Goal: Navigation & Orientation: Find specific page/section

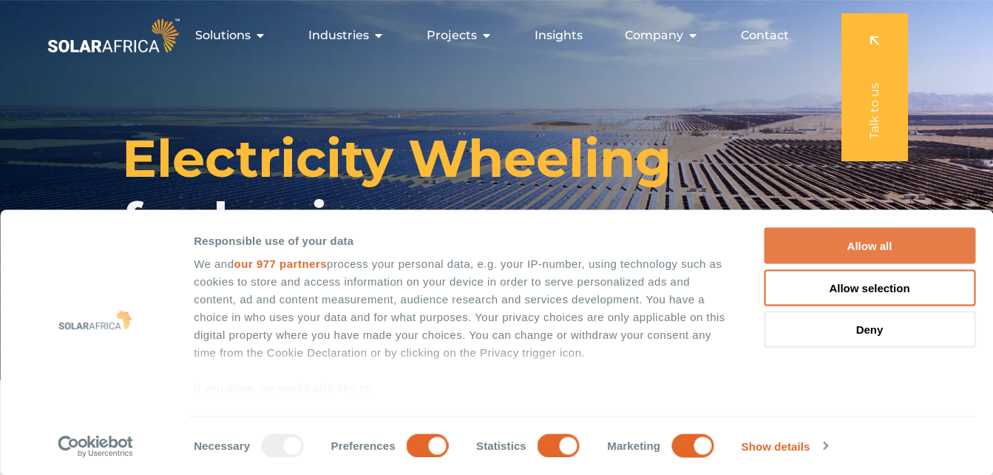
click at [876, 237] on button "Allow all" at bounding box center [870, 246] width 212 height 36
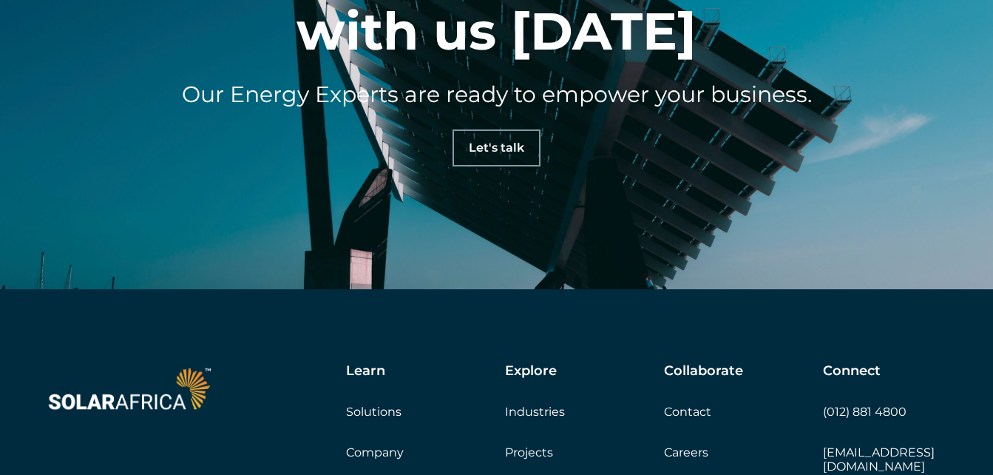
scroll to position [4620, 0]
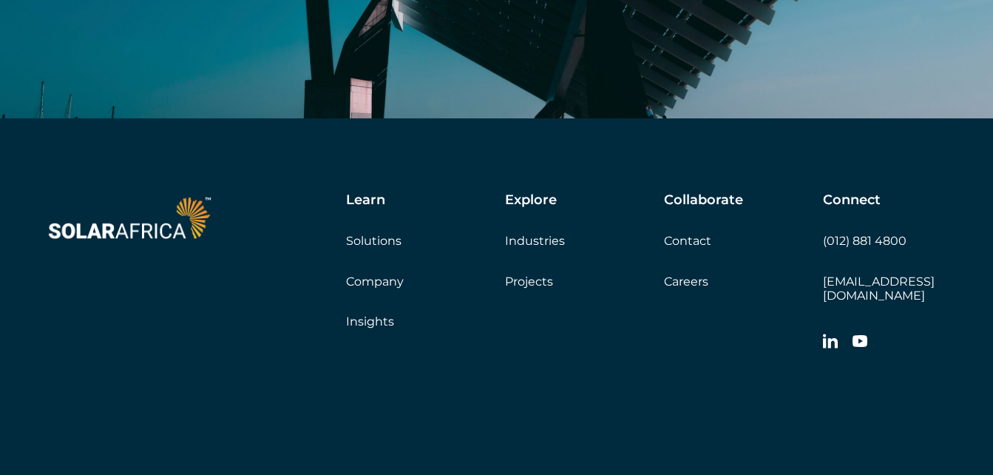
click at [382, 274] on link "Company" at bounding box center [375, 281] width 58 height 14
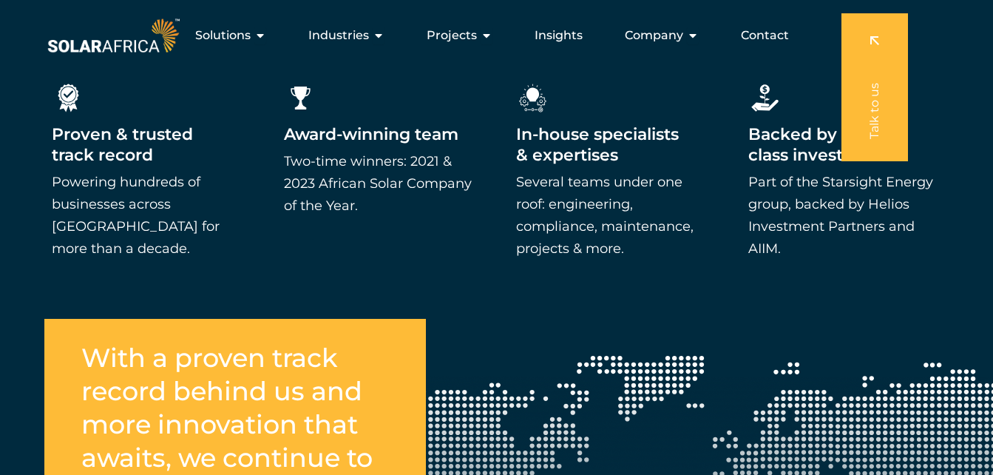
scroll to position [2327, 0]
click at [687, 36] on div "Company Close Company Open Company" at bounding box center [662, 36] width 98 height 30
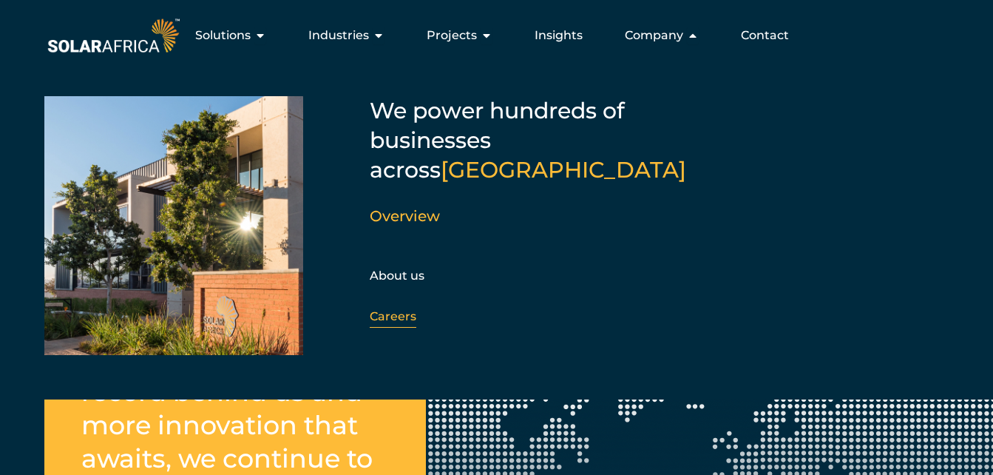
click at [398, 309] on link "Careers" at bounding box center [393, 316] width 47 height 14
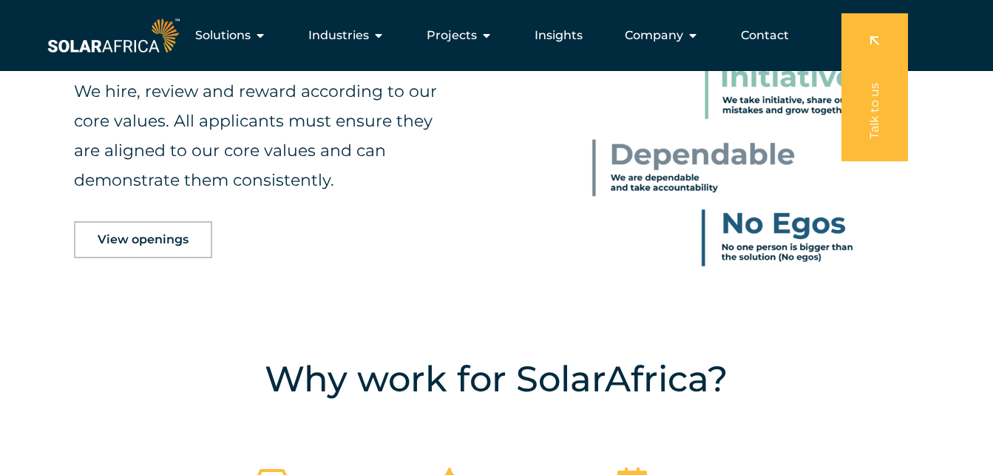
scroll to position [719, 0]
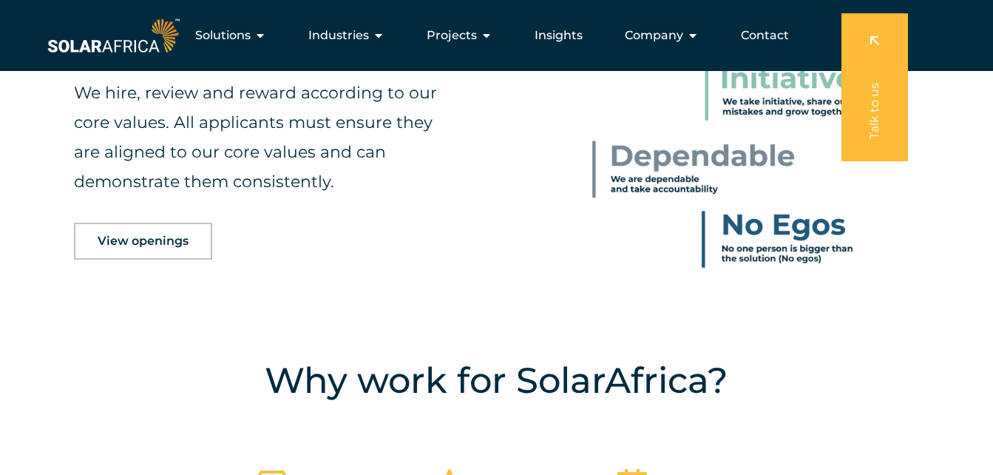
click at [171, 248] on link "View openings" at bounding box center [143, 241] width 138 height 37
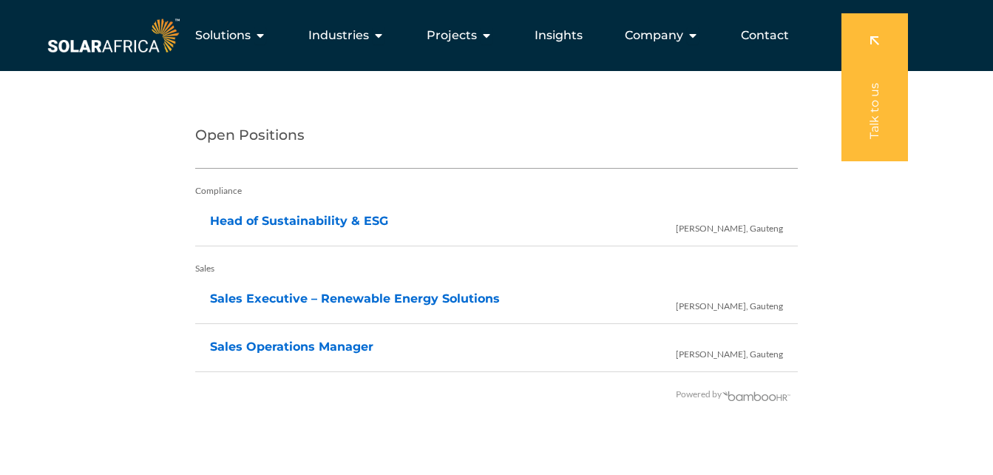
scroll to position [3040, 0]
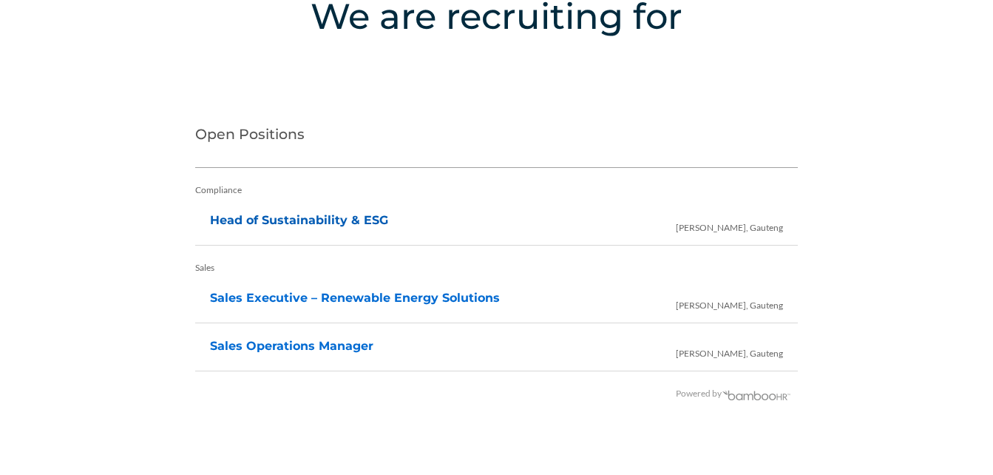
click at [300, 221] on link "Head of Sustainability & ESG" at bounding box center [299, 220] width 178 height 14
